Goal: Information Seeking & Learning: Learn about a topic

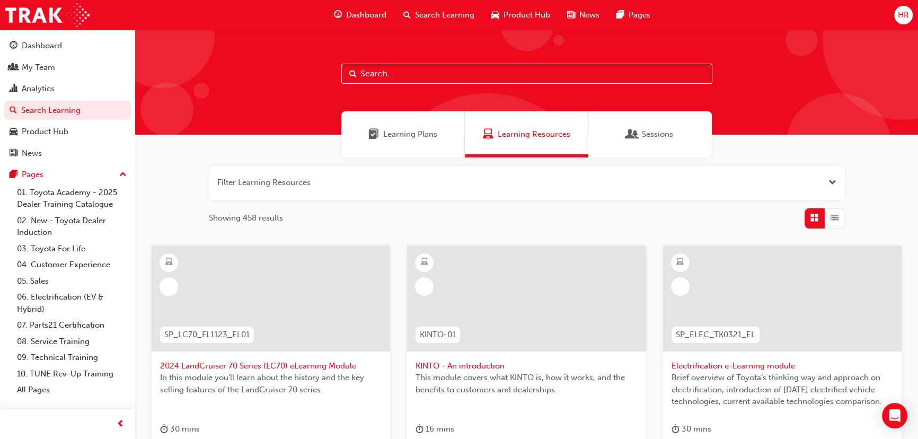
click at [433, 127] on div "Learning Plans" at bounding box center [403, 134] width 124 height 46
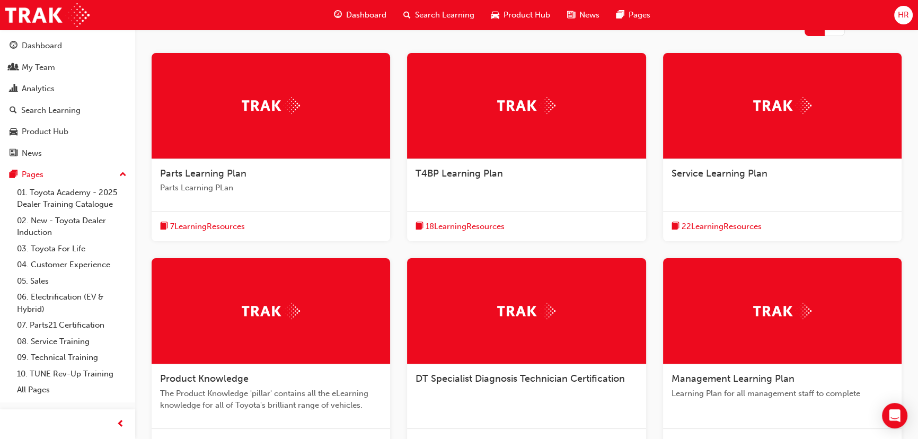
scroll to position [241, 0]
